Goal: Task Accomplishment & Management: Use online tool/utility

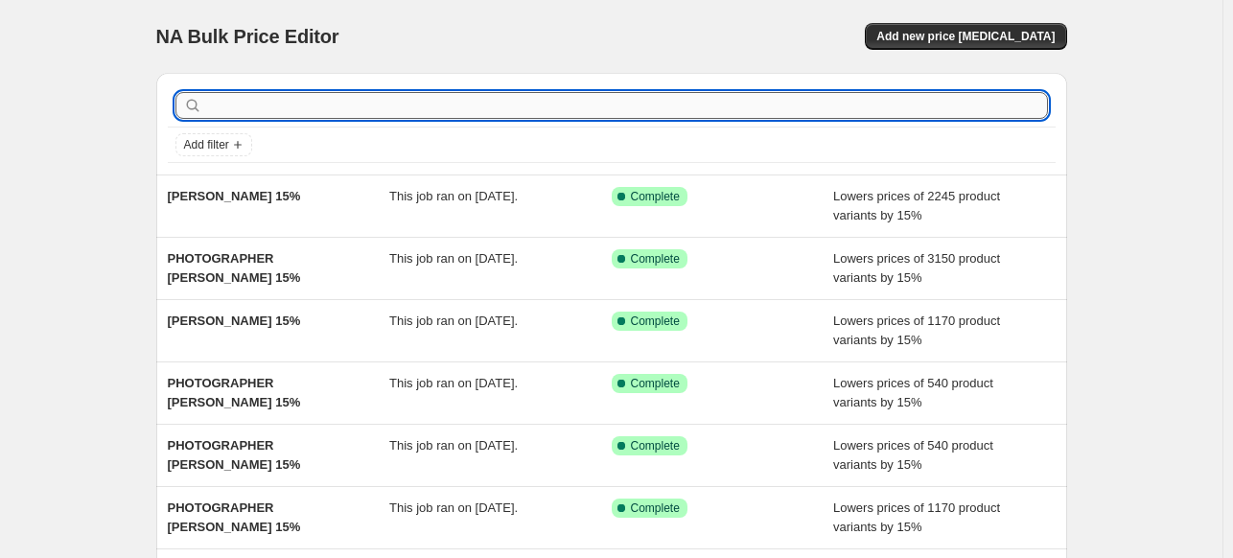
click at [433, 106] on input "text" at bounding box center [627, 105] width 842 height 27
type input "PHOTOGRAPHER"
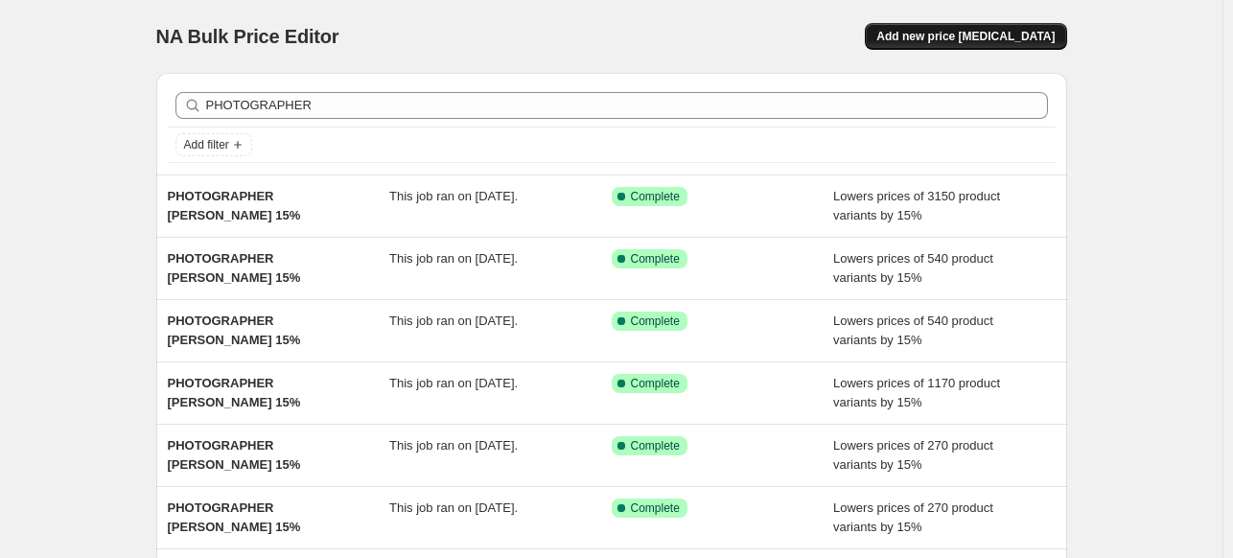
click at [989, 46] on button "Add new price change job" at bounding box center [965, 36] width 201 height 27
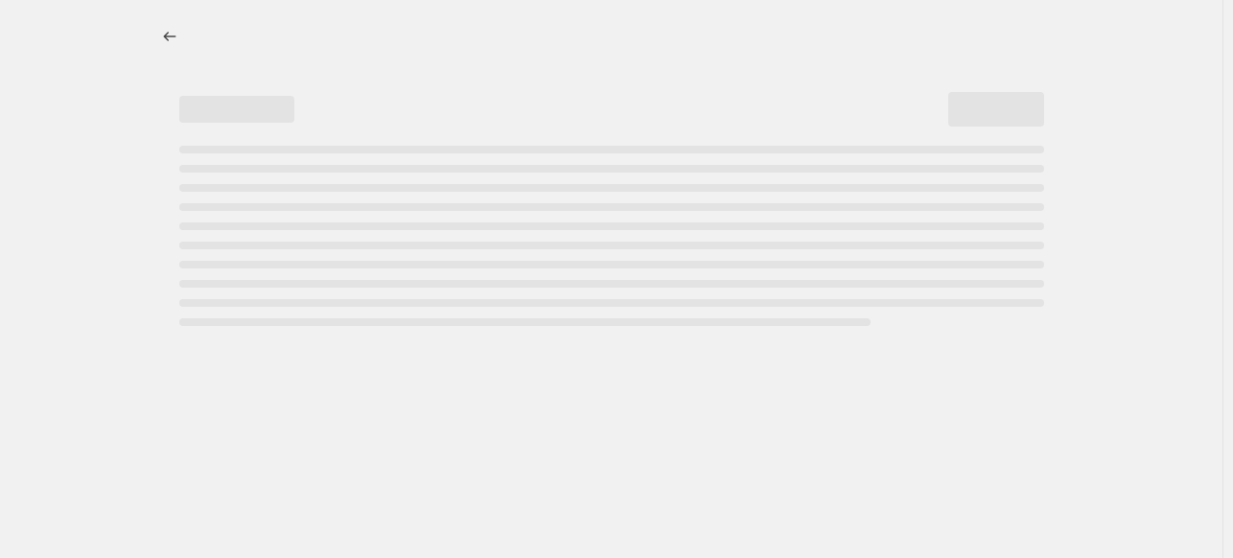
select select "percentage"
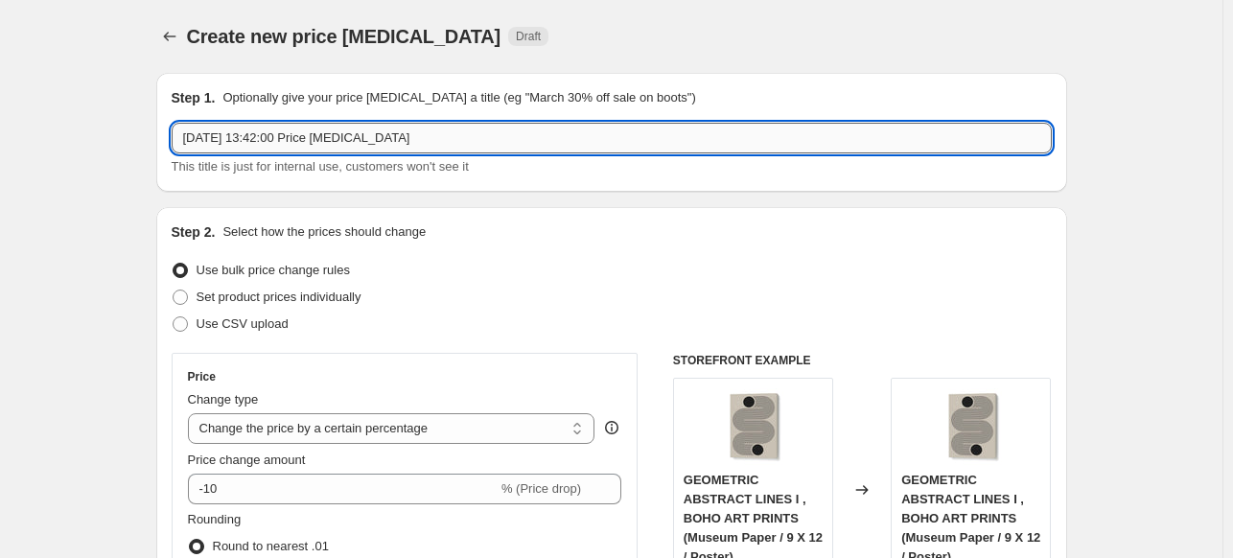
click at [461, 146] on input "3 Oct 2025, 13:42:00 Price change job" at bounding box center [612, 138] width 880 height 31
paste input "DAVID DRAKE"
type input "PHOTOGRAPHER DAVID DRAKE 15%"
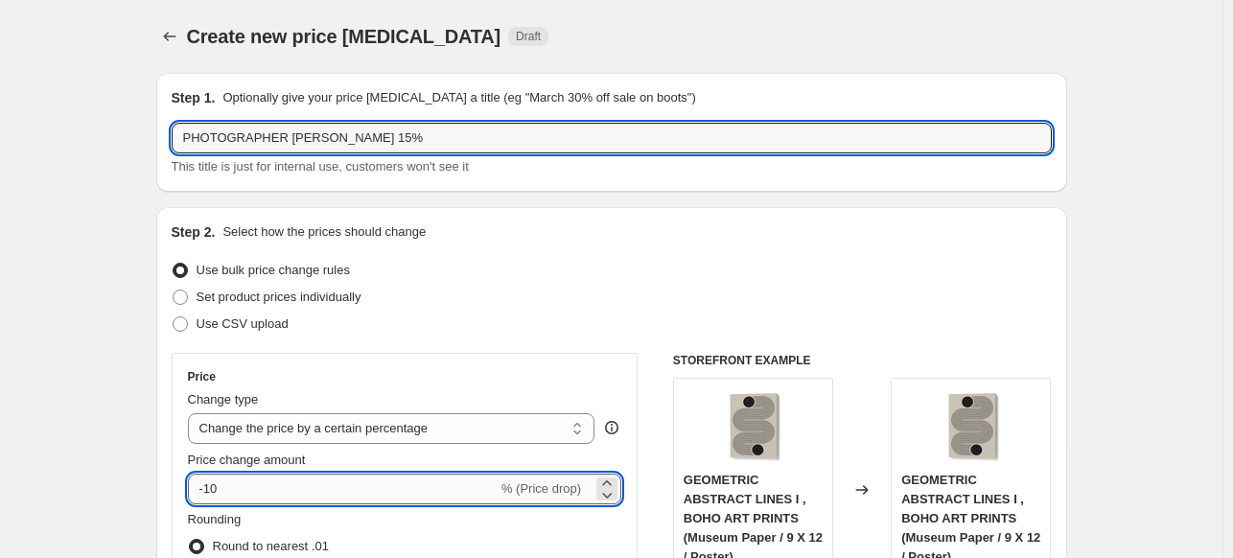
click at [279, 487] on input "-10" at bounding box center [343, 489] width 310 height 31
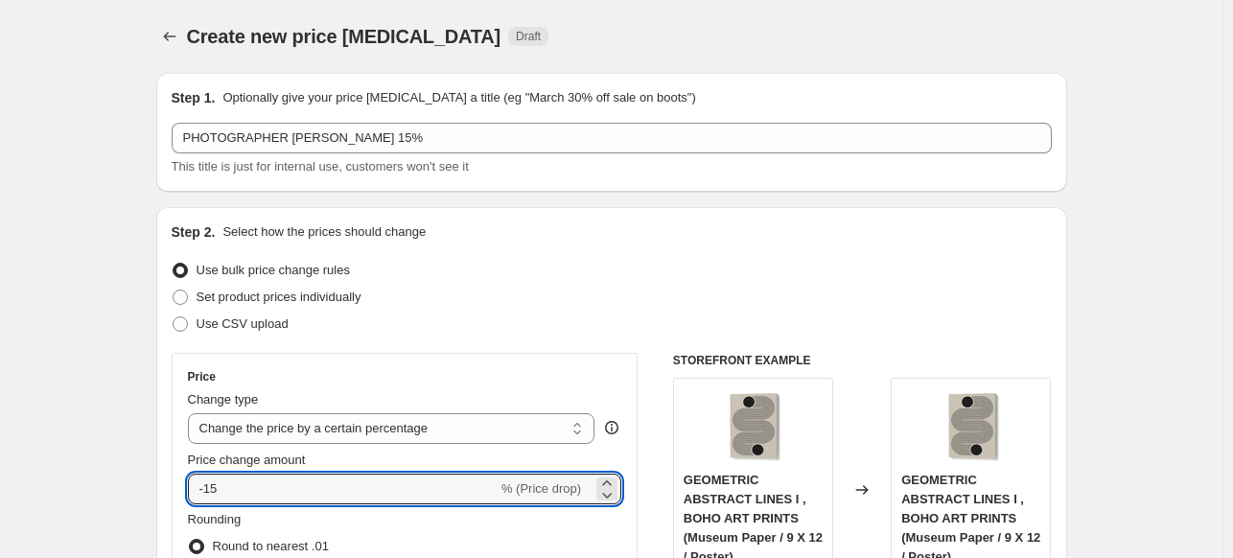
type input "-15"
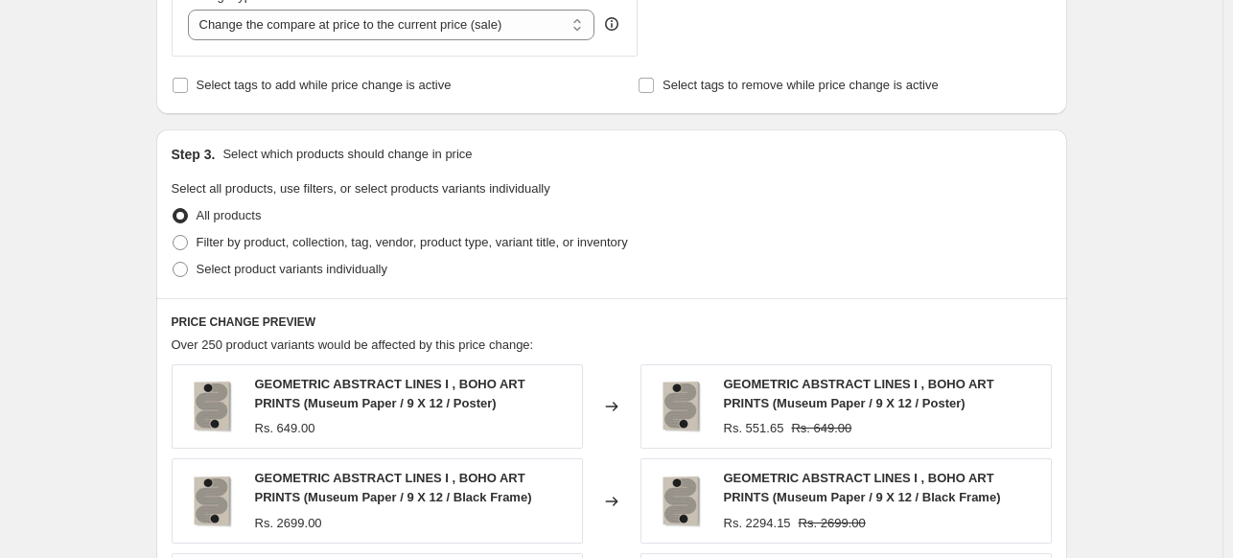
scroll to position [767, 0]
click at [203, 238] on span "Filter by product, collection, tag, vendor, product type, variant title, or inv…" at bounding box center [412, 241] width 431 height 14
click at [174, 235] on input "Filter by product, collection, tag, vendor, product type, variant title, or inv…" at bounding box center [173, 234] width 1 height 1
radio input "true"
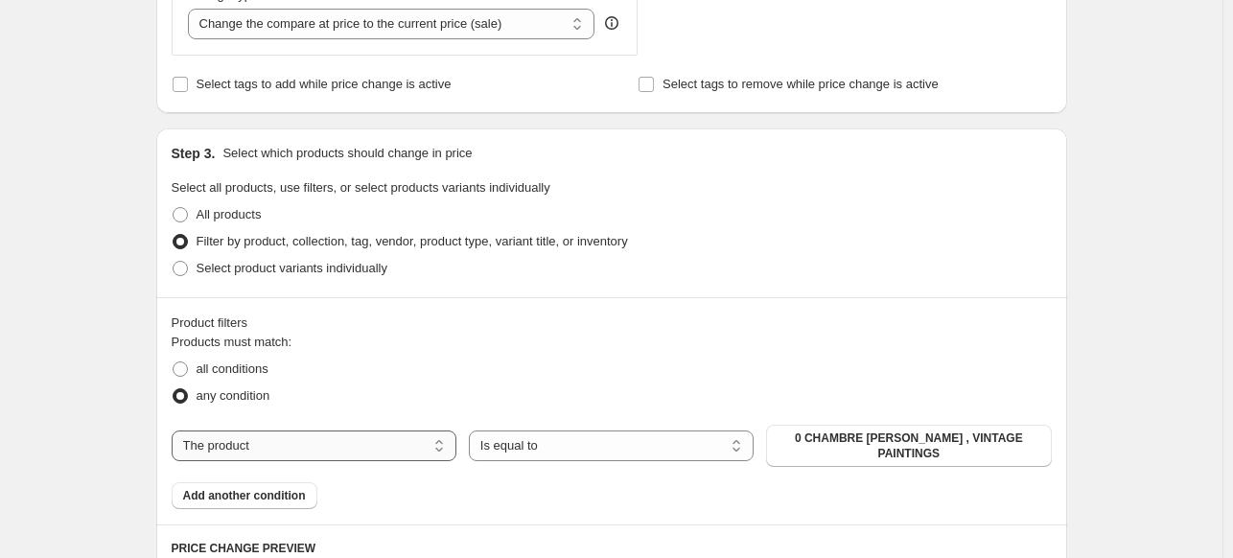
click at [438, 448] on select "The product The product's collection The product's tag The product's vendor The…" at bounding box center [314, 446] width 285 height 31
select select "collection"
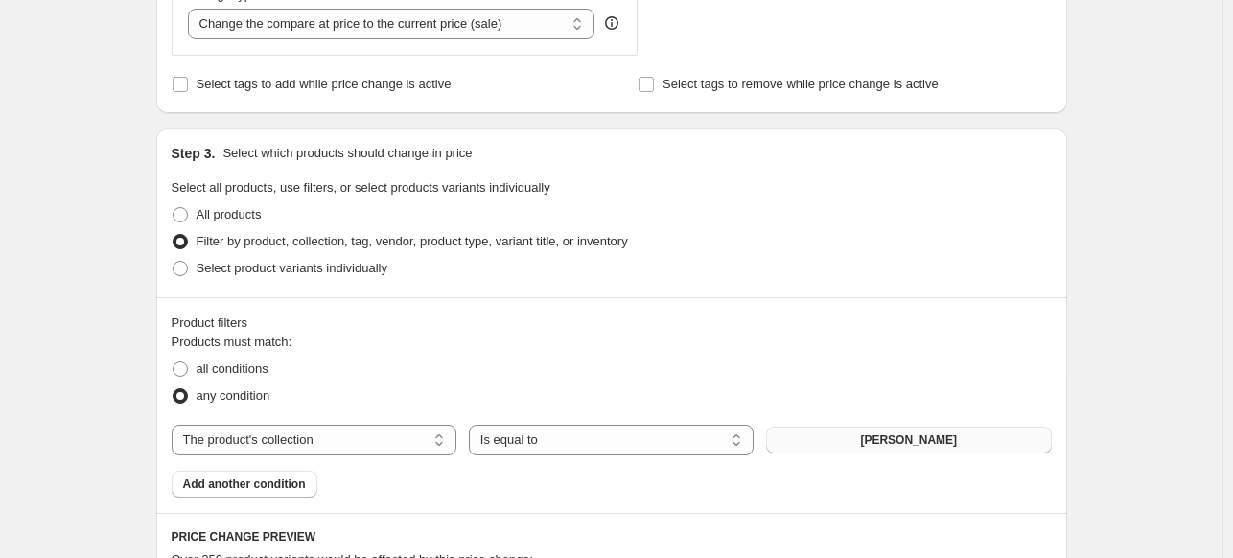
click at [933, 444] on span "ABDELKADER ALLAM" at bounding box center [908, 439] width 97 height 15
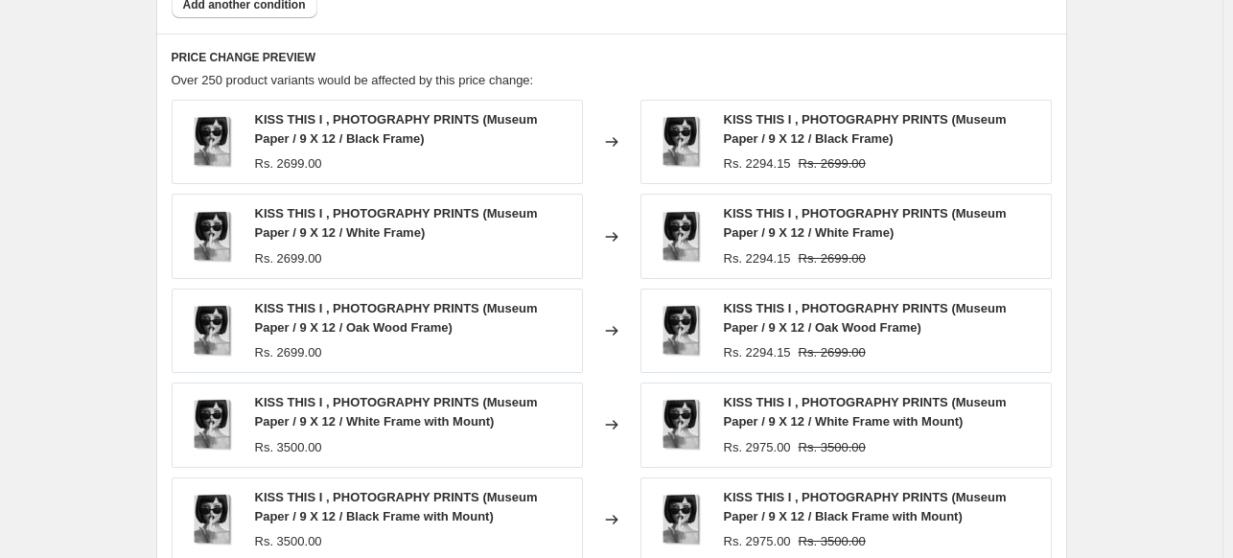
scroll to position [1603, 0]
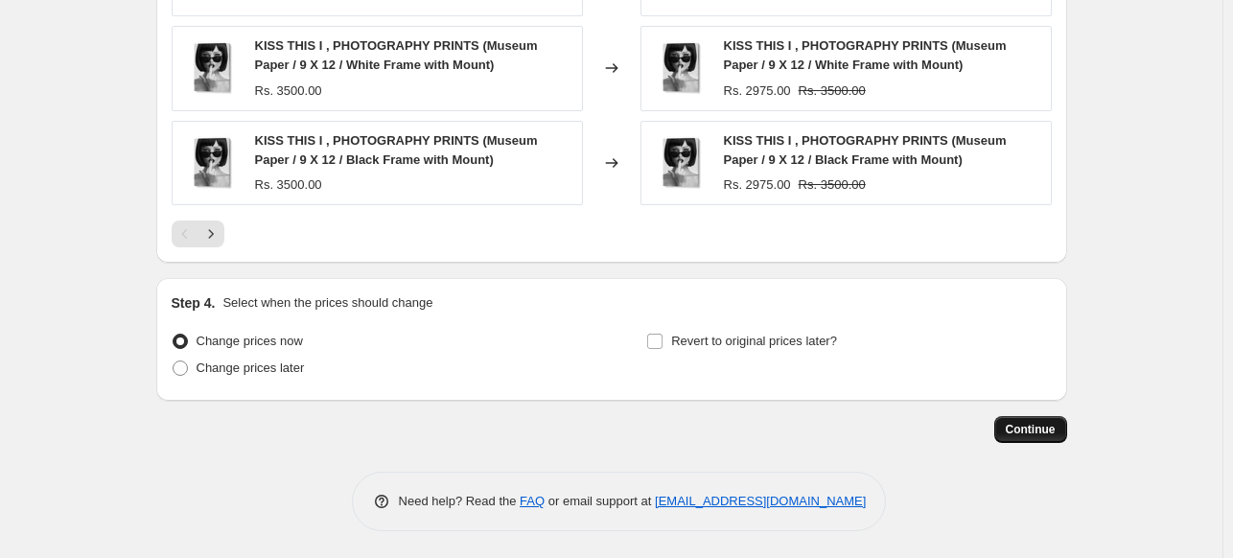
click at [1059, 438] on button "Continue" at bounding box center [1030, 429] width 73 height 27
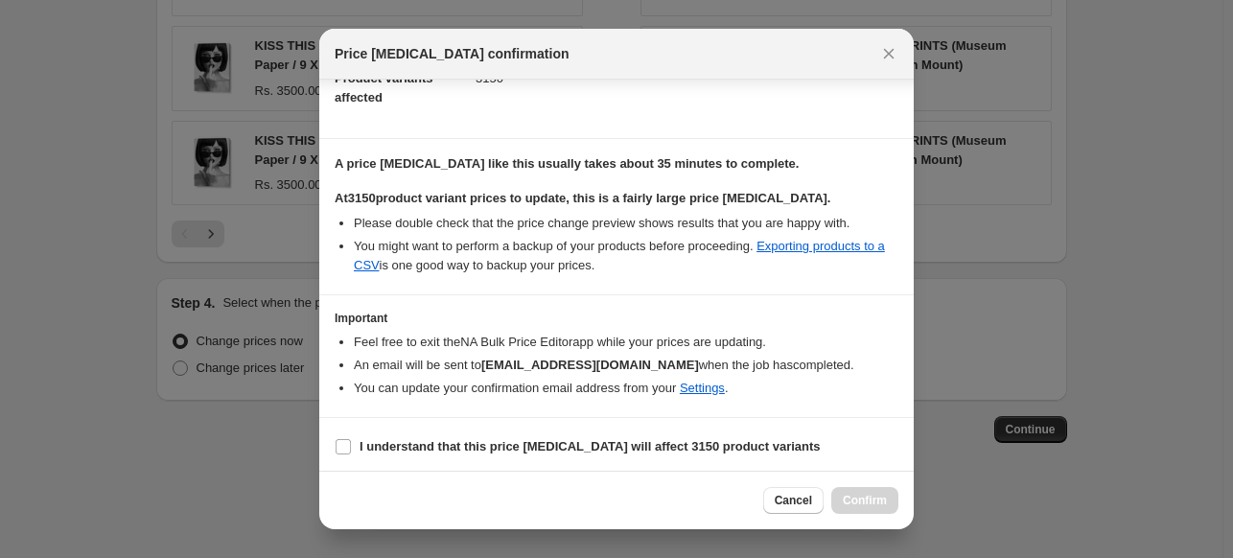
scroll to position [234, 0]
click at [381, 440] on b "I understand that this price change job will affect 3150 product variants" at bounding box center [590, 444] width 461 height 14
click at [351, 440] on input "I understand that this price change job will affect 3150 product variants" at bounding box center [343, 444] width 15 height 15
checkbox input "true"
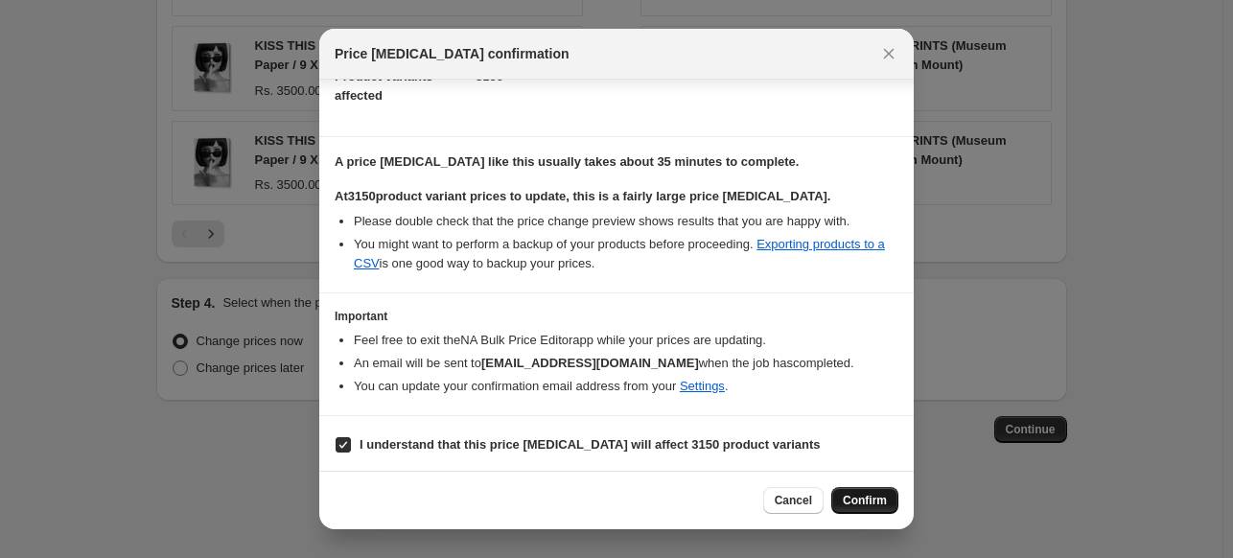
click at [865, 503] on span "Confirm" at bounding box center [865, 500] width 44 height 15
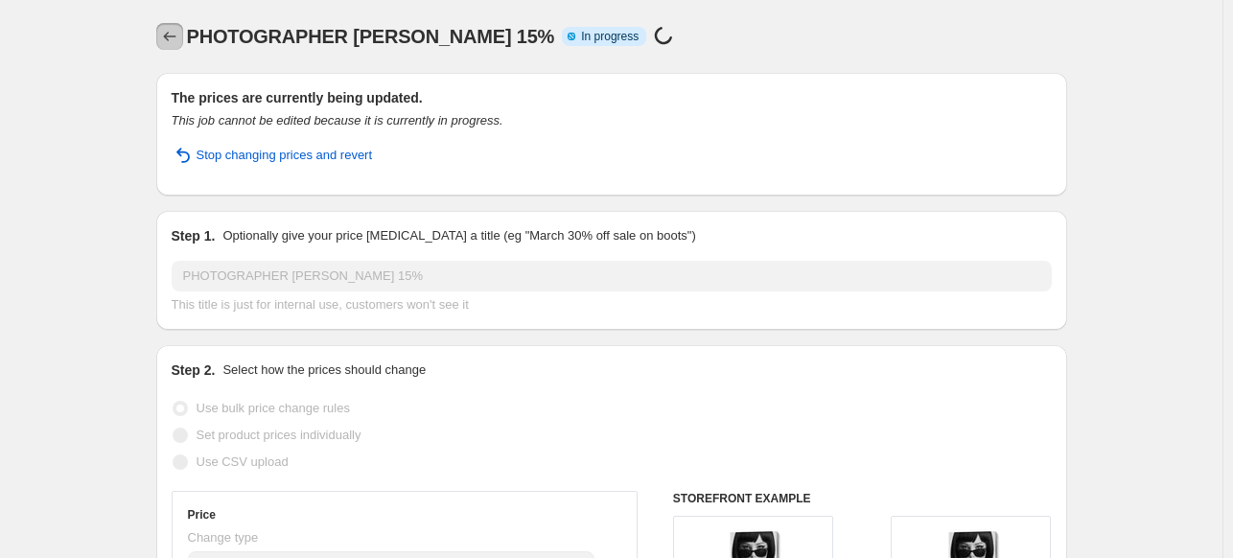
click at [167, 34] on icon "Price change jobs" at bounding box center [169, 36] width 19 height 19
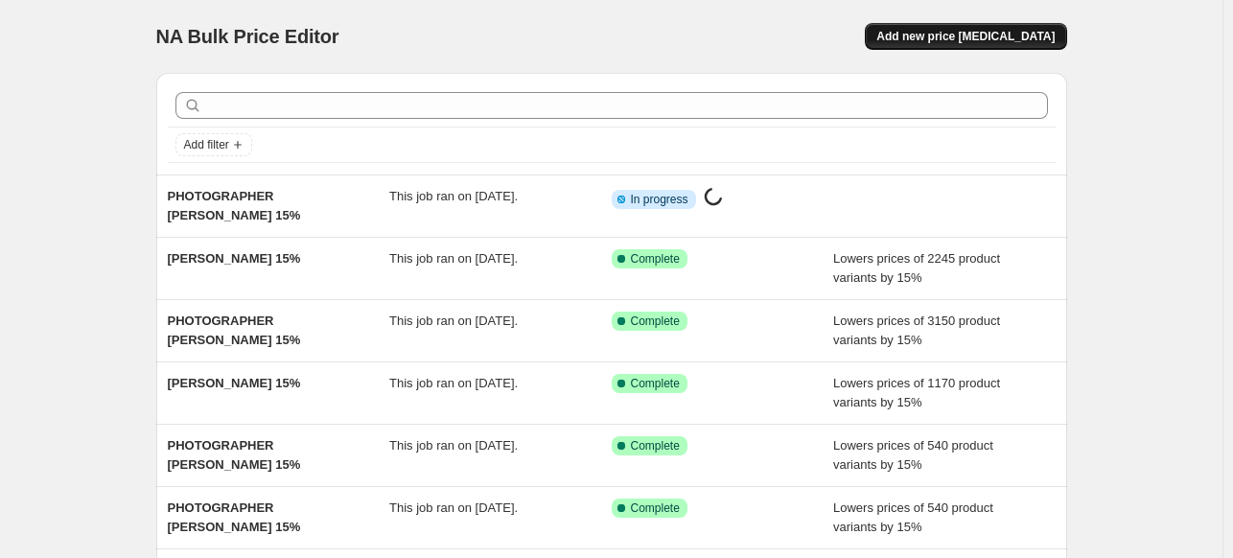
click at [1029, 35] on span "Add new price change job" at bounding box center [965, 36] width 178 height 15
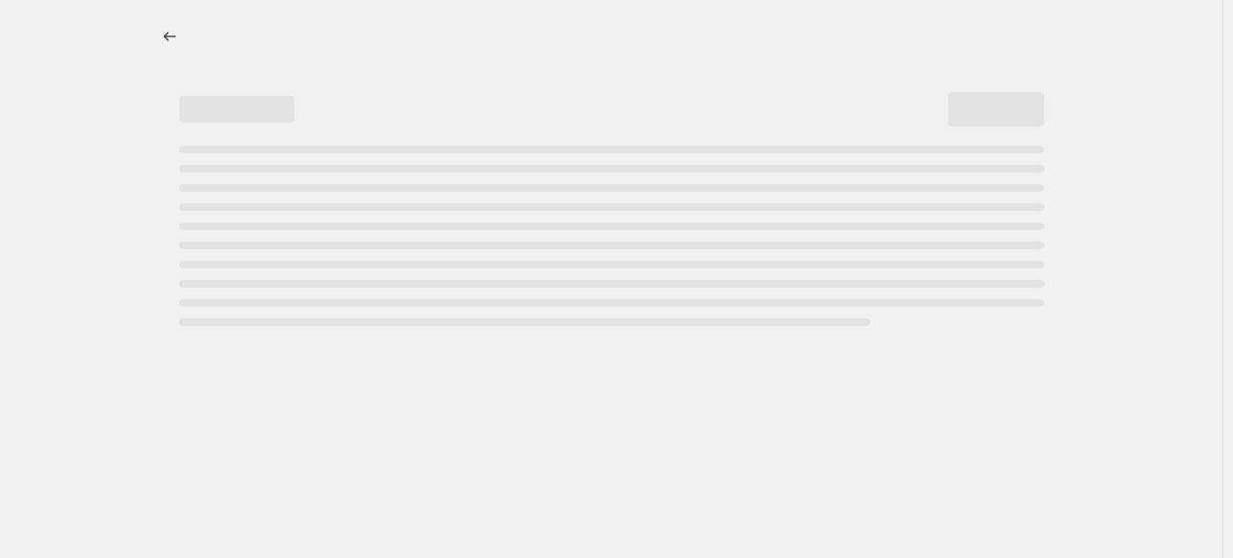
select select "percentage"
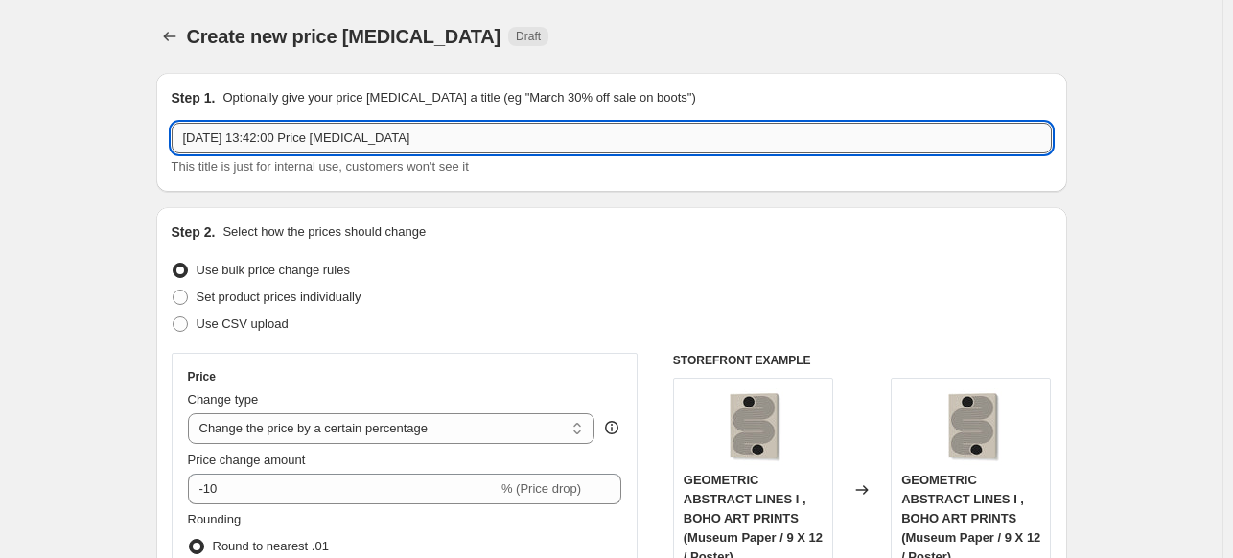
click at [649, 133] on input "3 Oct 2025, 13:42:00 Price change job" at bounding box center [612, 138] width 880 height 31
paste input "[PERSON_NAME]"
type input "PHOTOGRAPHER [PERSON_NAME] 15%"
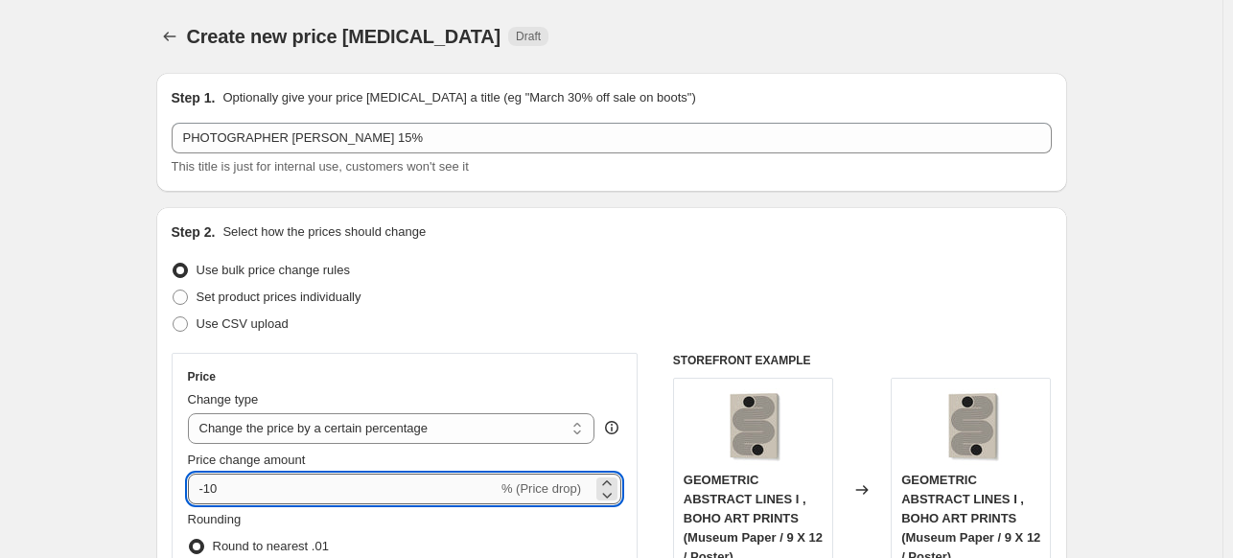
click at [321, 501] on input "-10" at bounding box center [343, 489] width 310 height 31
type input "-15"
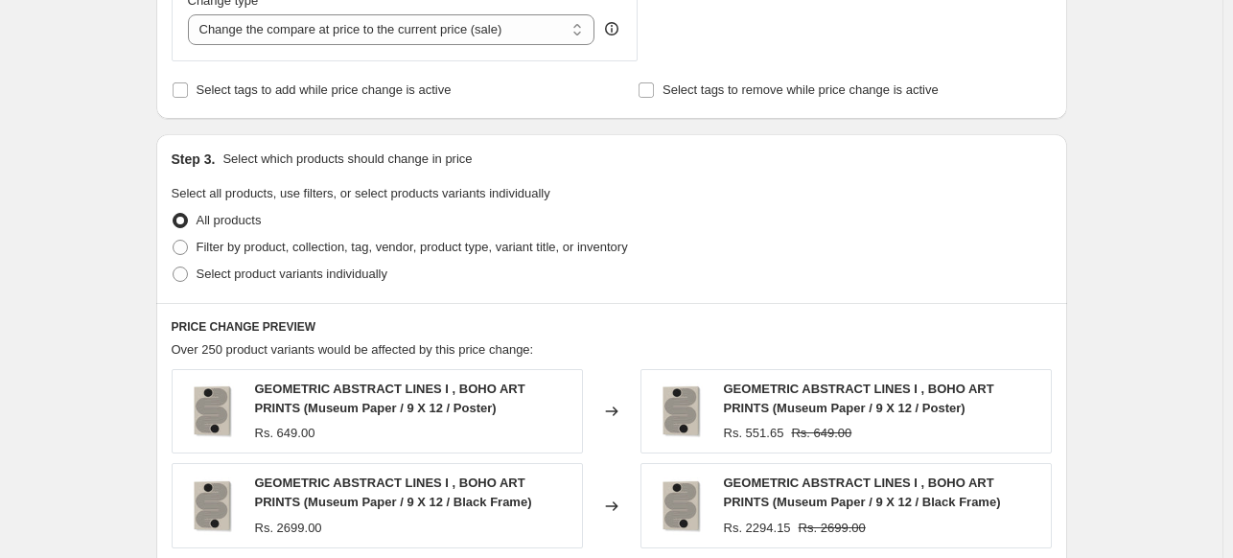
scroll to position [767, 0]
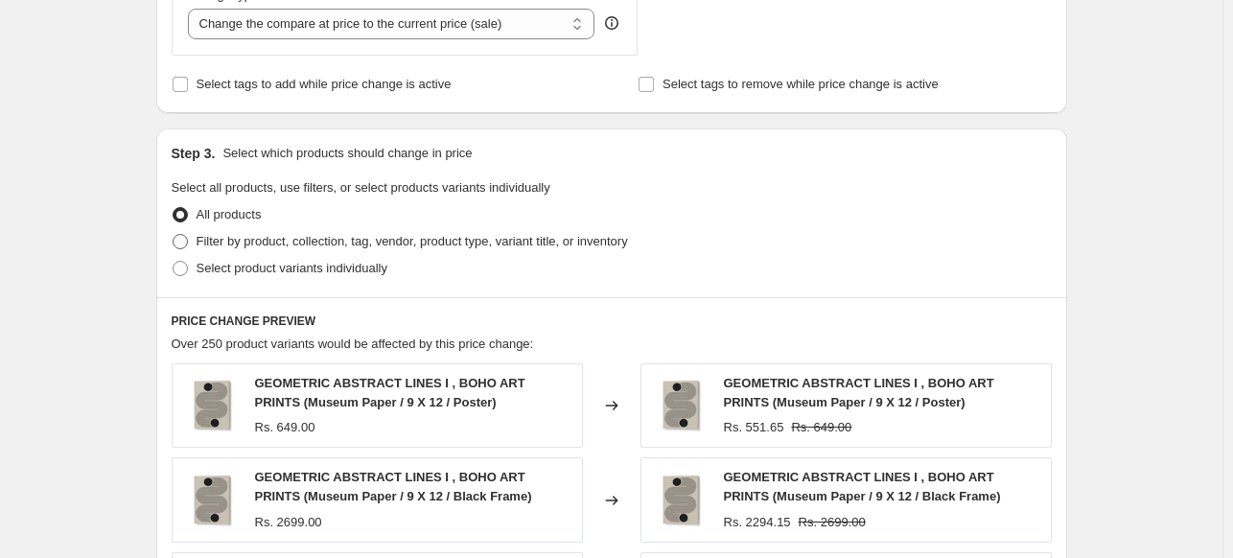
click at [235, 237] on span "Filter by product, collection, tag, vendor, product type, variant title, or inv…" at bounding box center [412, 241] width 431 height 14
click at [174, 235] on input "Filter by product, collection, tag, vendor, product type, variant title, or inv…" at bounding box center [173, 234] width 1 height 1
radio input "true"
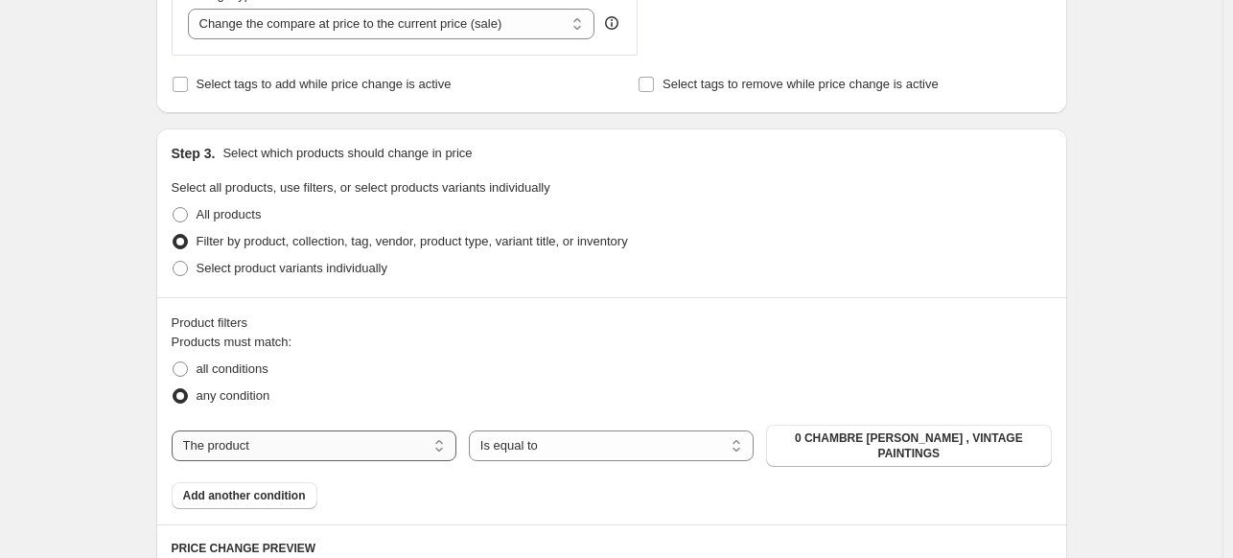
click at [395, 448] on select "The product The product's collection The product's tag The product's vendor The…" at bounding box center [314, 446] width 285 height 31
select select "collection"
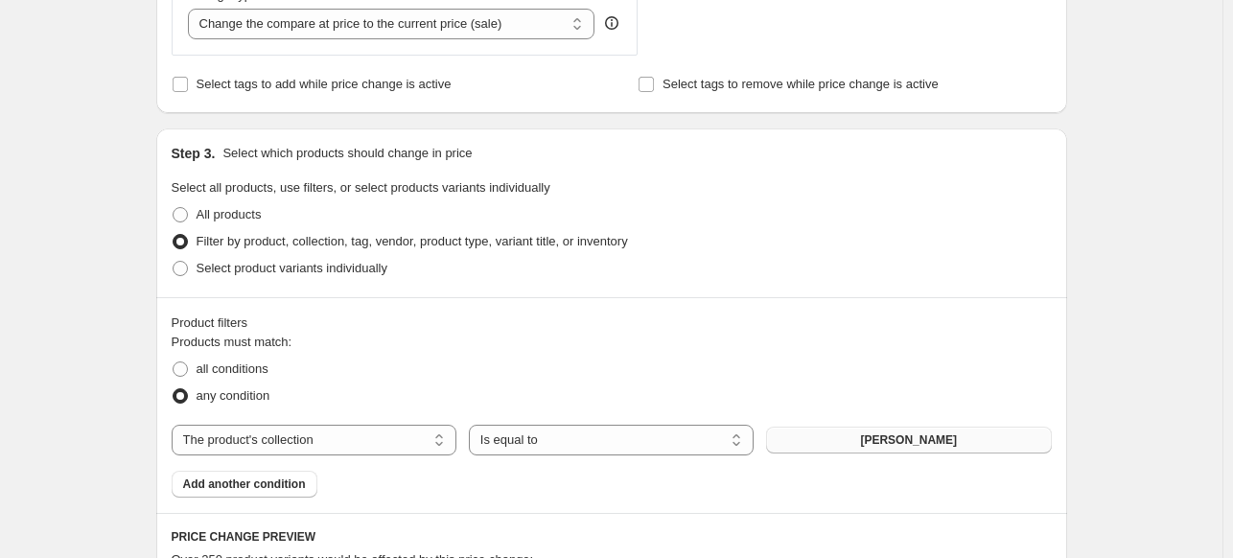
click at [917, 452] on button "ABDELKADER ALLAM" at bounding box center [908, 440] width 285 height 27
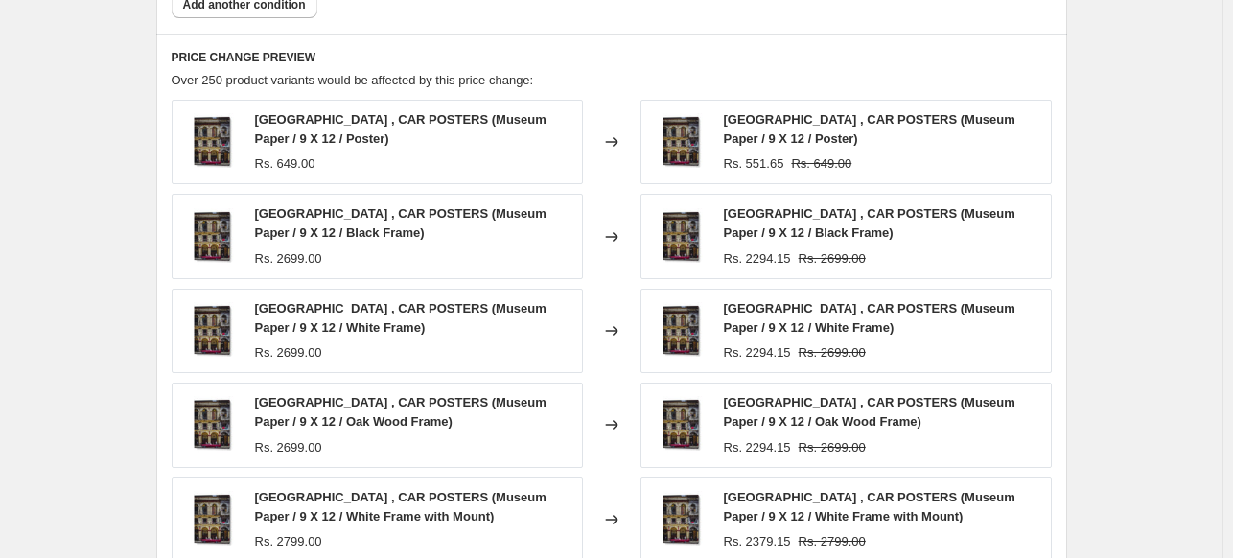
scroll to position [1603, 0]
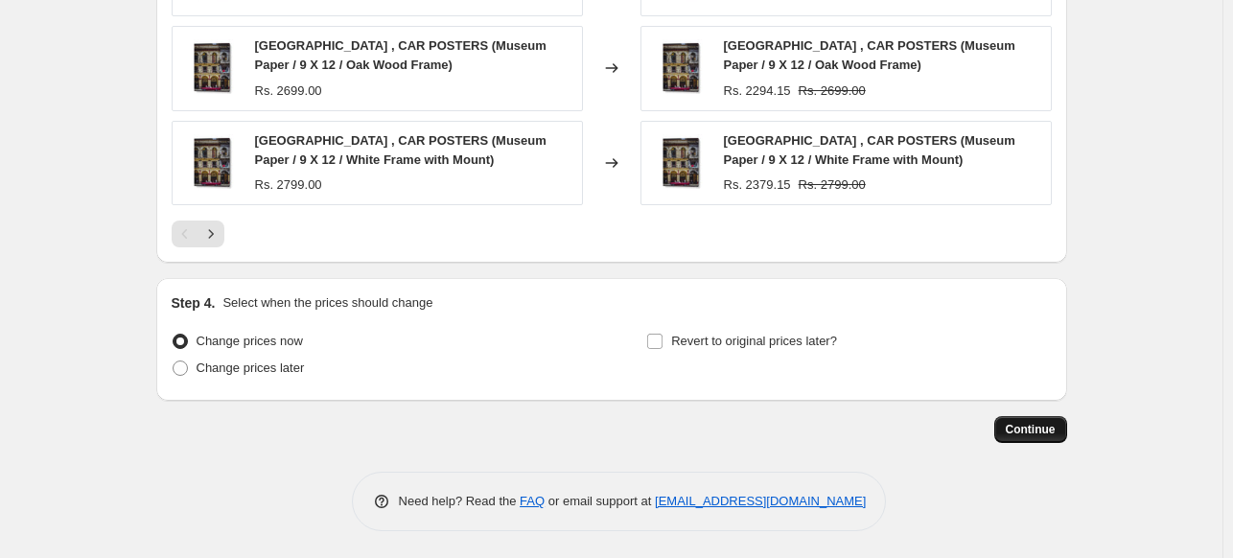
click at [1022, 428] on span "Continue" at bounding box center [1031, 429] width 50 height 15
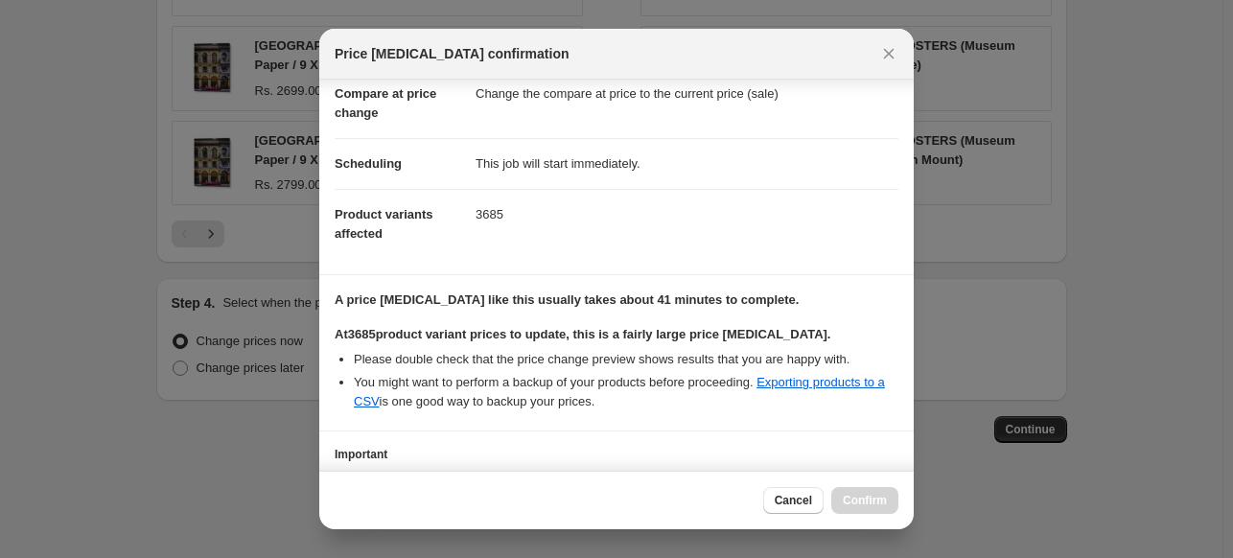
scroll to position [234, 0]
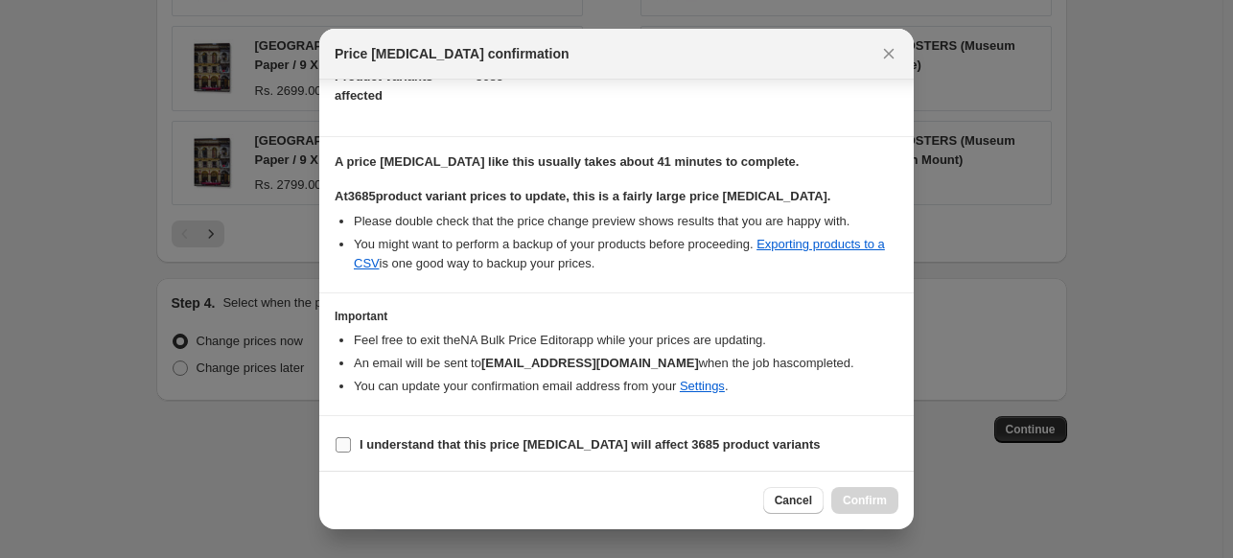
click at [381, 444] on b "I understand that this price change job will affect 3685 product variants" at bounding box center [590, 444] width 461 height 14
click at [351, 444] on input "I understand that this price change job will affect 3685 product variants" at bounding box center [343, 444] width 15 height 15
checkbox input "true"
click at [875, 499] on span "Confirm" at bounding box center [865, 500] width 44 height 15
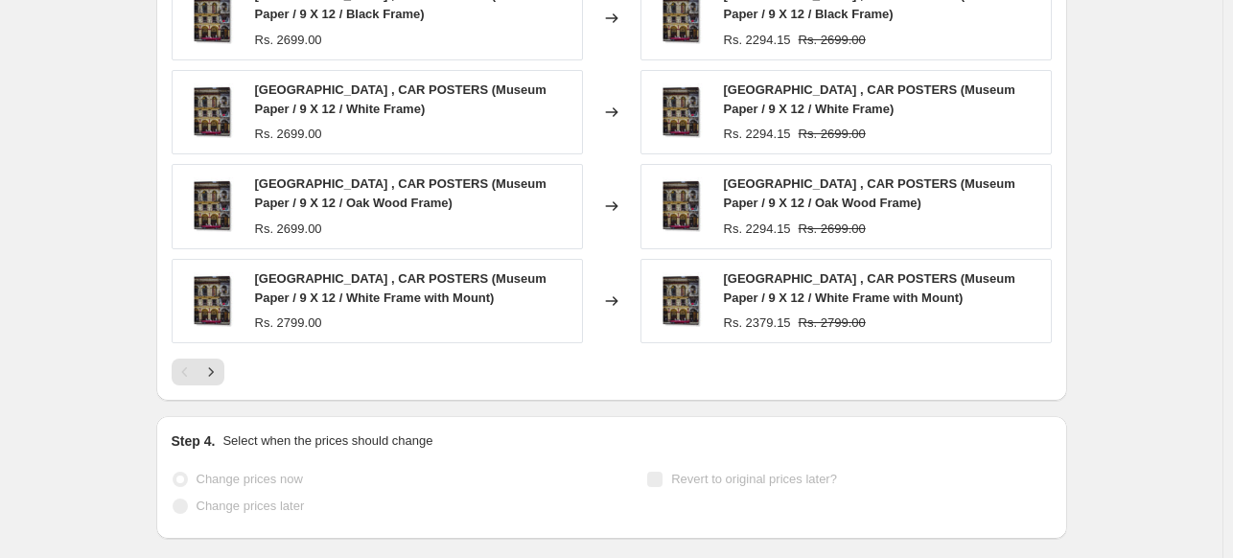
scroll to position [1653, 0]
